Goal: Task Accomplishment & Management: Manage account settings

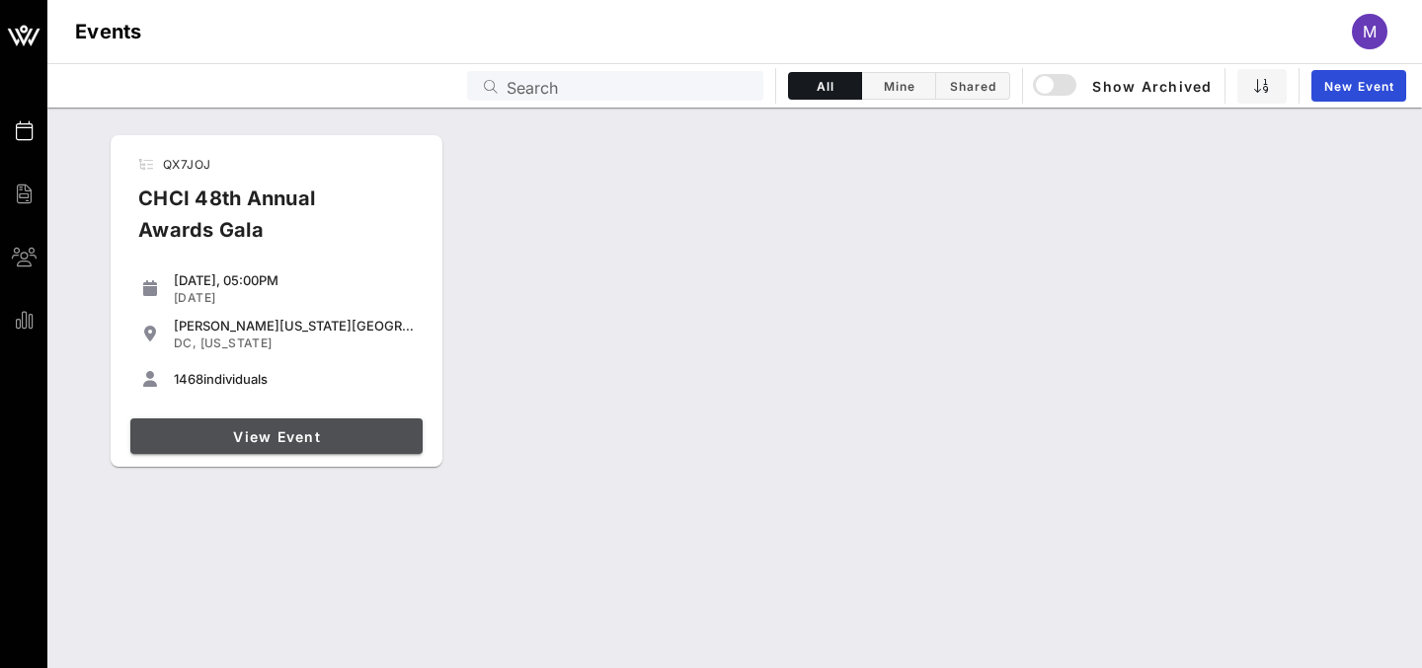
click at [342, 442] on span "View Event" at bounding box center [276, 436] width 276 height 17
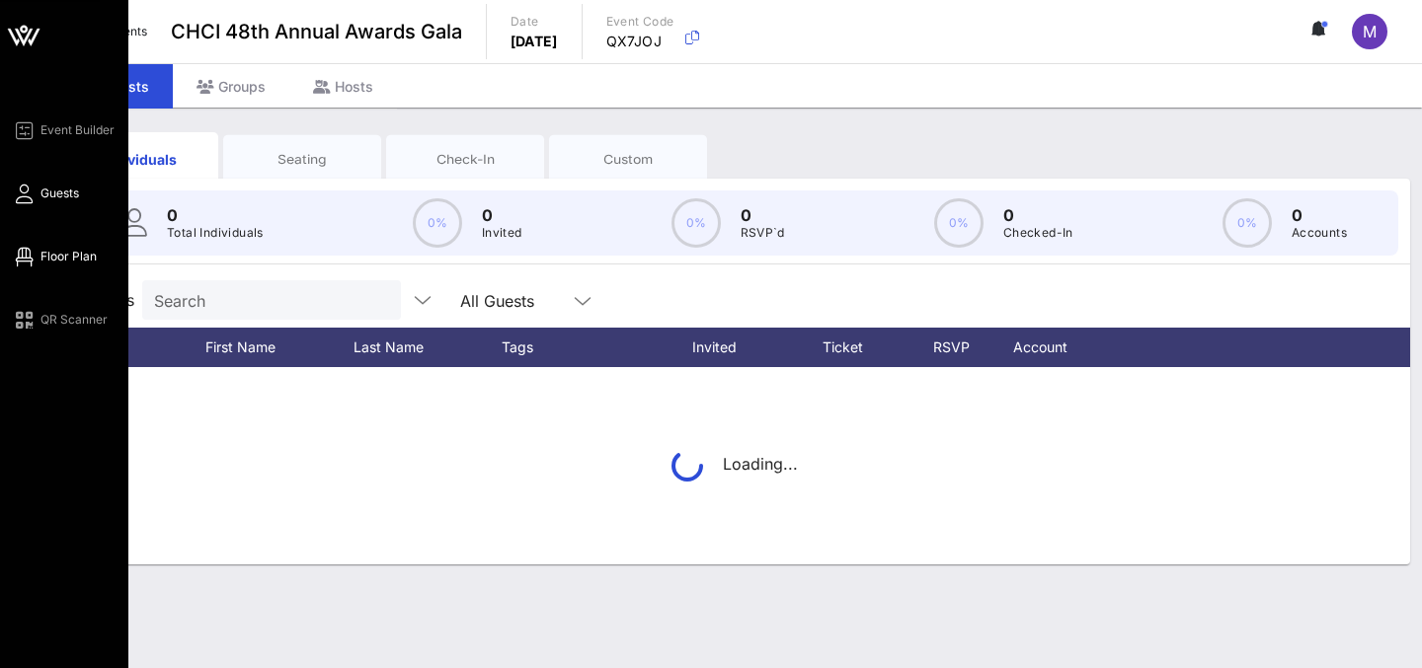
click at [25, 257] on icon at bounding box center [24, 257] width 25 height 3
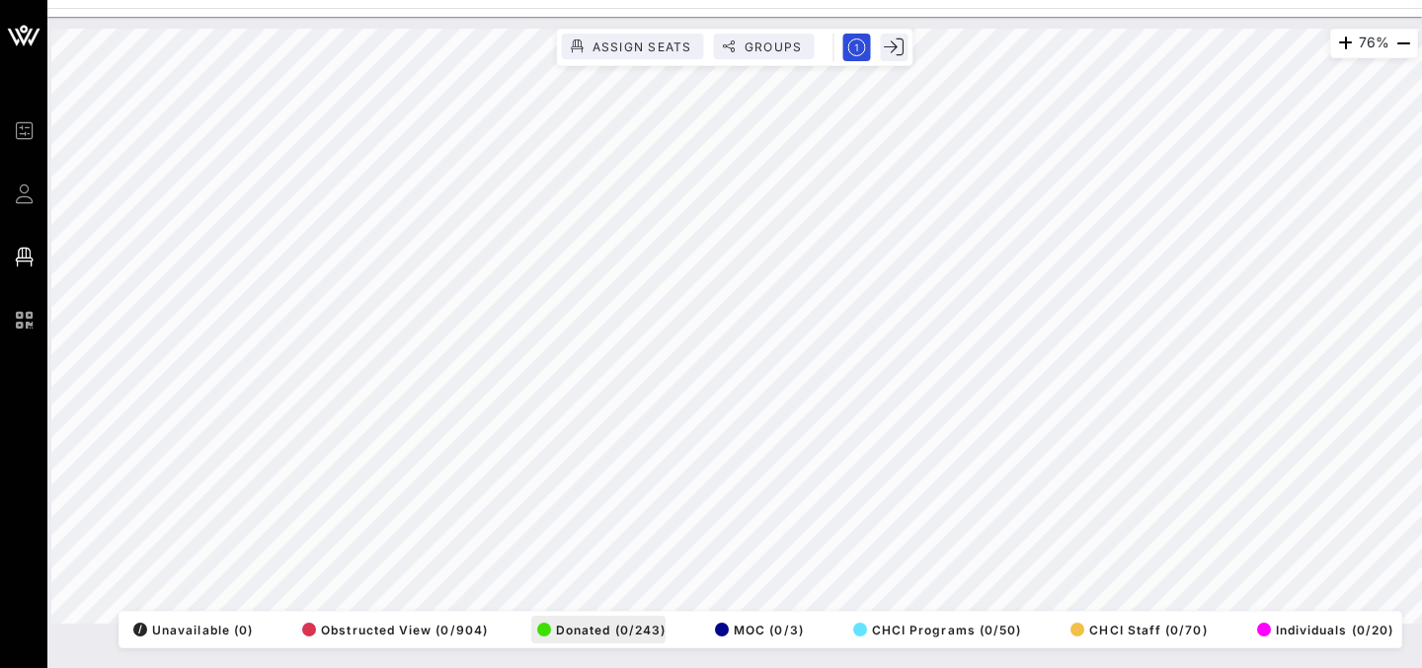
click at [589, 624] on div "76% Assign Seats Groups Exit All Reserved Shared Total Guests 1402 Total Seated…" at bounding box center [734, 326] width 1366 height 595
click at [785, 667] on html "Event Builder Guests Floor Plan QR Scanner CHCI 48th Annual Awards Gala 76% Ass…" at bounding box center [711, 334] width 1422 height 668
click at [584, 0] on html "Event Builder Guests Floor Plan QR Scanner CHCI 48th Annual Awards Gala 184% As…" at bounding box center [711, 334] width 1422 height 668
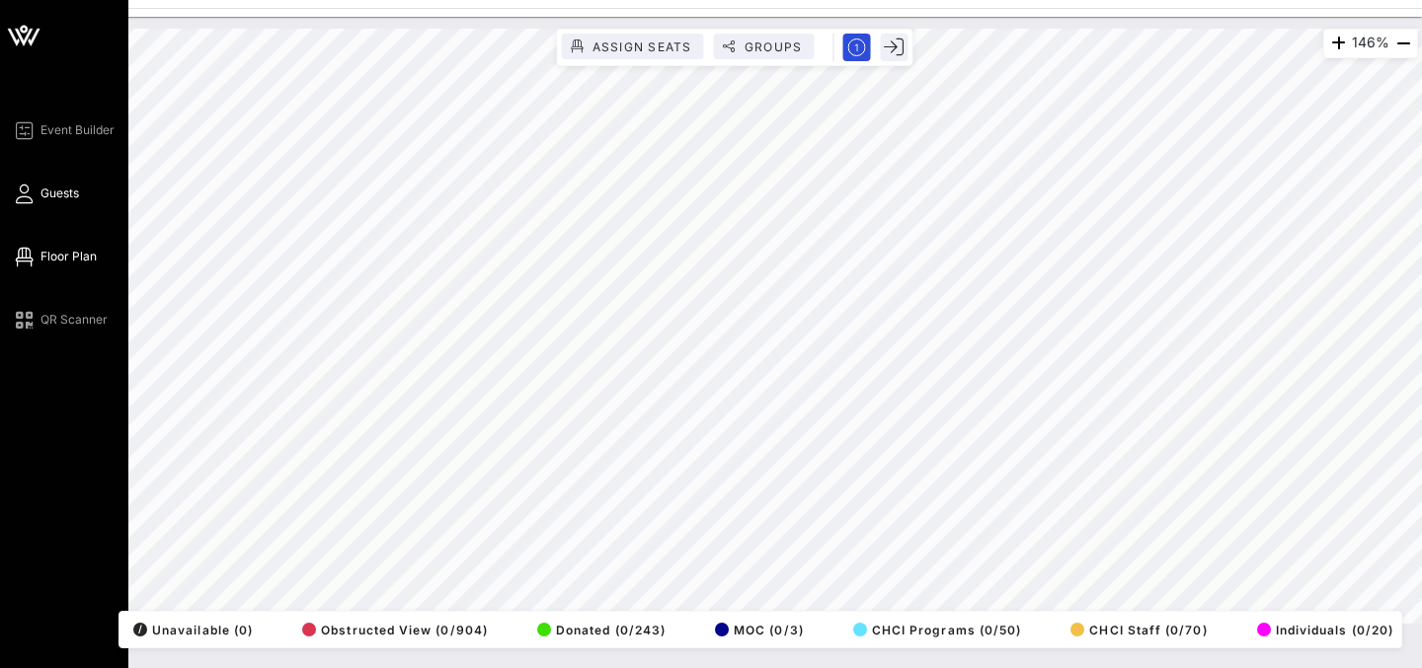
click at [28, 186] on div "Event Builder Guests Floor Plan QR Scanner CHCI 48th Annual Awards Gala 146% As…" at bounding box center [711, 334] width 1422 height 668
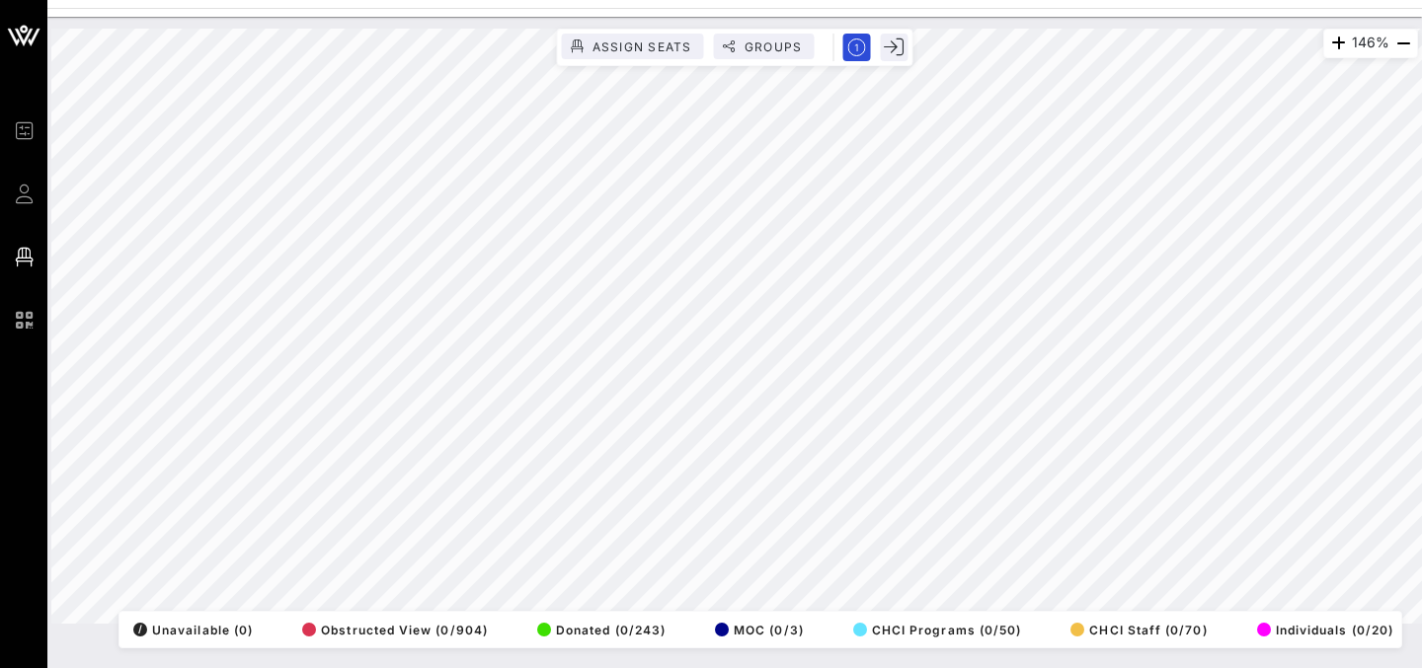
click at [279, 0] on html "Event Builder Guests Floor Plan QR Scanner CHCI 48th Annual Awards Gala 146% As…" at bounding box center [711, 334] width 1422 height 668
click at [1014, 667] on html "Event Builder Guests Floor Plan QR Scanner CHCI 48th Annual Awards Gala 65% Ass…" at bounding box center [711, 334] width 1422 height 668
click at [993, 0] on html "Event Builder Guests Floor Plan QR Scanner CHCI 48th Annual Awards Gala 61% Ass…" at bounding box center [711, 332] width 1422 height 664
click at [757, 650] on div "90% Assign Seats Groups Exit All Reserved Shared Total Guests 1402 Total Seated…" at bounding box center [734, 341] width 1374 height 648
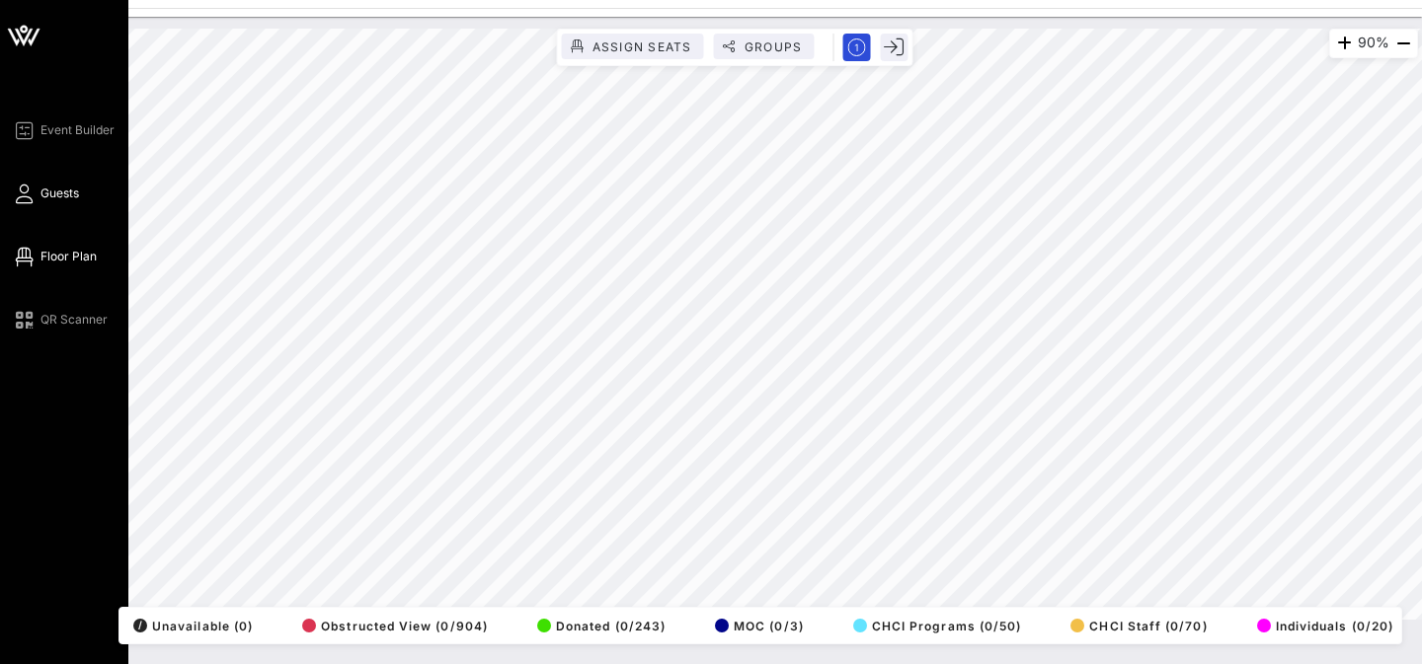
click at [49, 185] on span "Guests" at bounding box center [59, 194] width 38 height 18
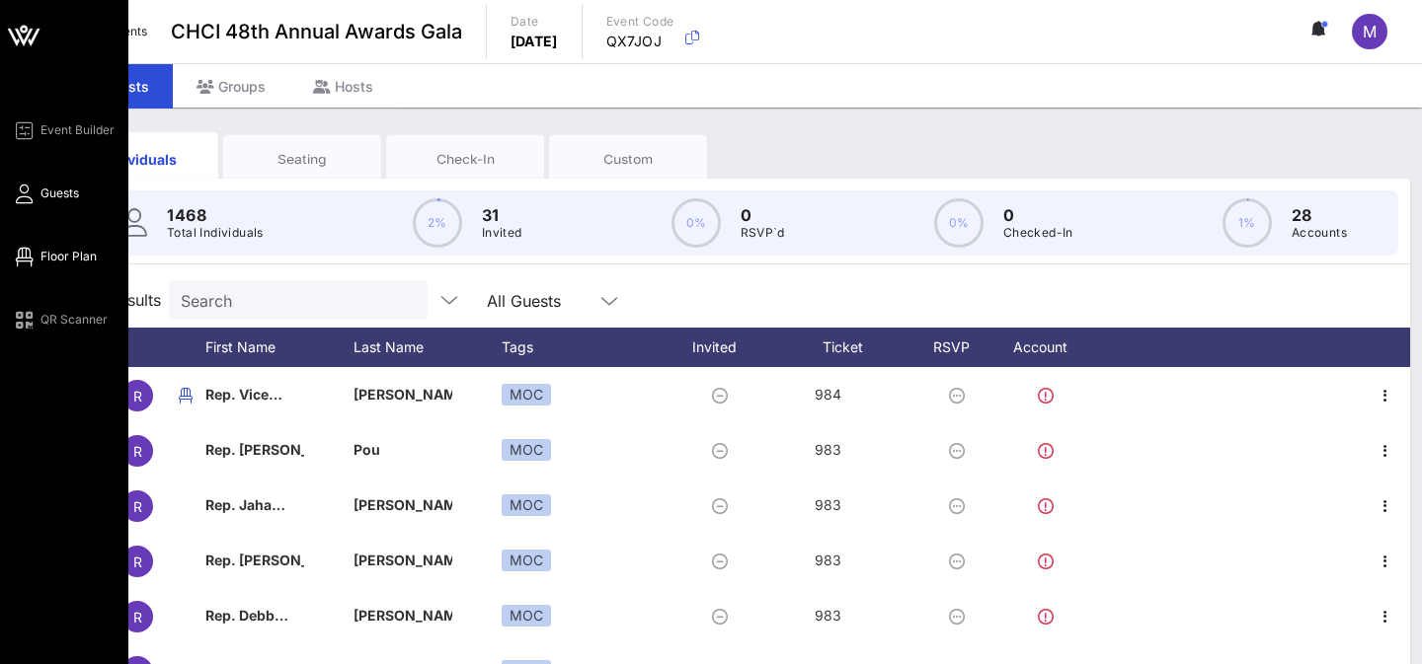
click at [57, 267] on link "Floor Plan" at bounding box center [54, 257] width 85 height 24
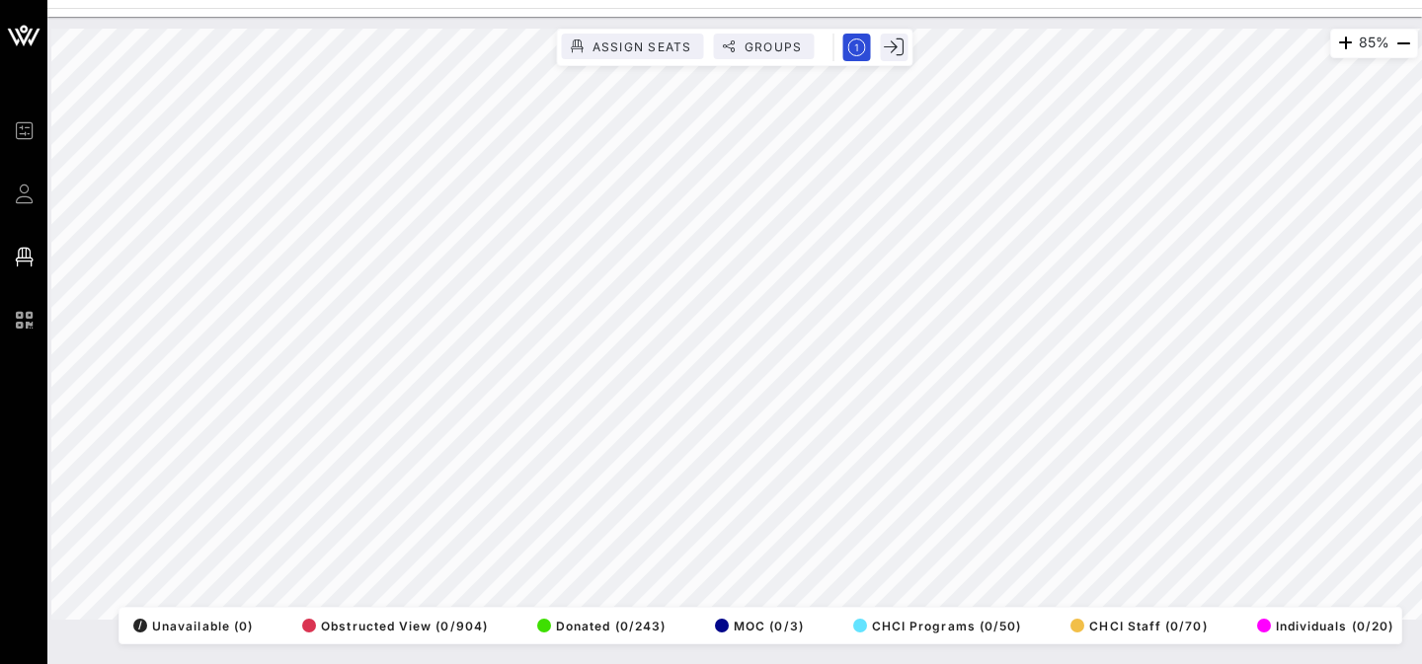
click at [758, 664] on html "Event Builder Guests Floor Plan QR Scanner CHCI 48th Annual Awards Gala 85% Ass…" at bounding box center [711, 332] width 1422 height 664
click at [976, 620] on div "85% Assign Seats Groups Exit All Reserved Shared Total Guests 1402 Total Seated…" at bounding box center [734, 324] width 1366 height 591
click at [960, 617] on div "85% Assign Seats Groups Exit All Reserved Shared Total Guests 1402 Total Seated…" at bounding box center [734, 324] width 1366 height 591
click at [874, 664] on html "Event Builder Guests Floor Plan QR Scanner CHCI 48th Annual Awards Gala 83% Ass…" at bounding box center [711, 332] width 1422 height 664
click at [416, 0] on html "Event Builder Guests Floor Plan QR Scanner CHCI 48th Annual Awards Gala 83% Ass…" at bounding box center [711, 332] width 1422 height 664
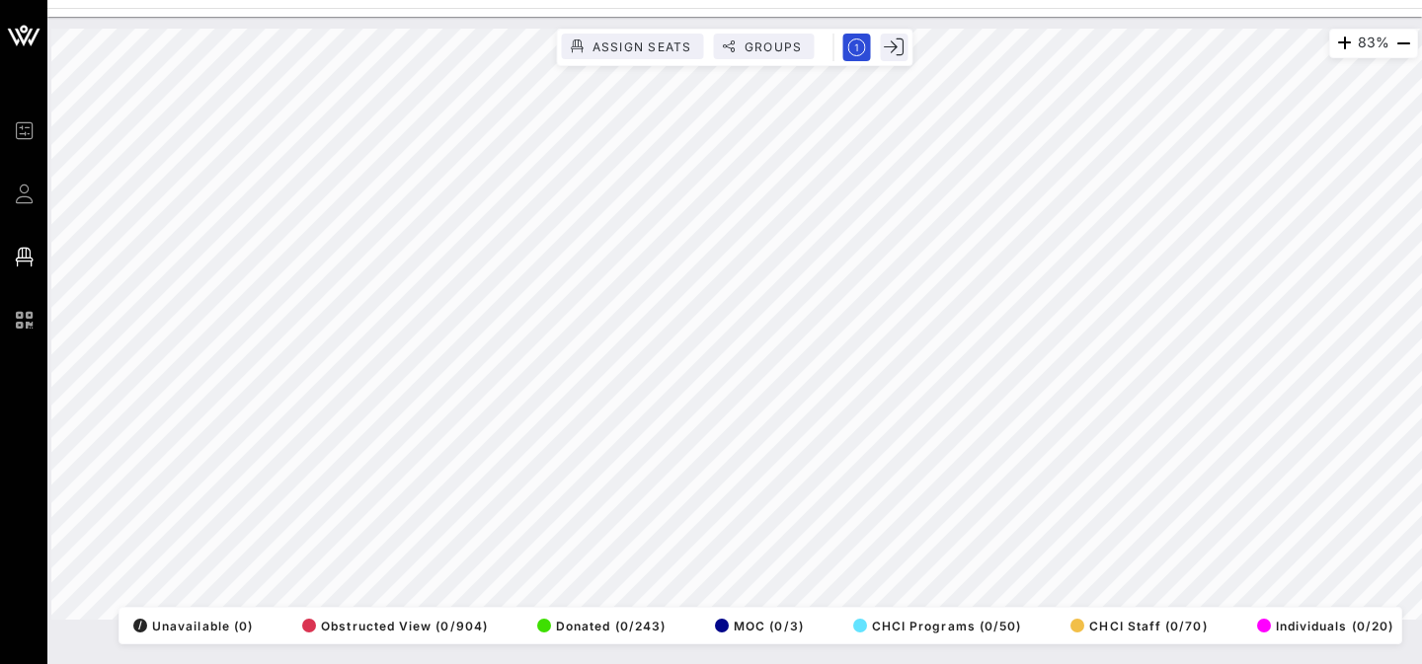
click at [361, 0] on html "Event Builder Guests Floor Plan QR Scanner CHCI 48th Annual Awards Gala 83% Ass…" at bounding box center [711, 332] width 1422 height 664
